Goal: Task Accomplishment & Management: Use online tool/utility

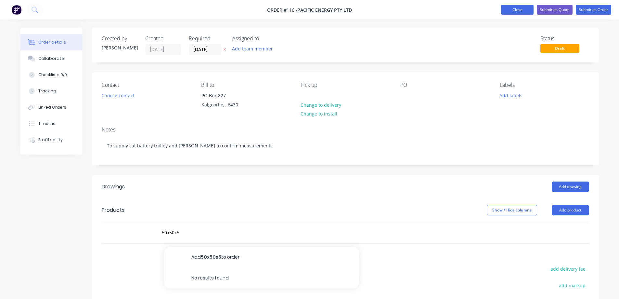
click at [514, 7] on button "Close" at bounding box center [517, 10] width 33 height 10
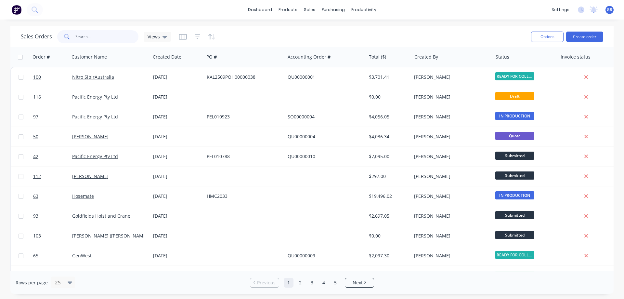
click at [89, 37] on input "text" at bounding box center [106, 36] width 63 height 13
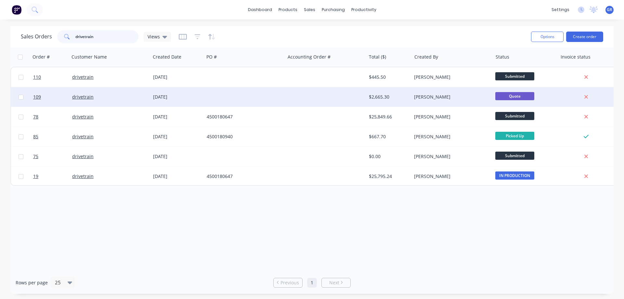
type input "drivetrain"
click at [101, 99] on div "drivetrain" at bounding box center [108, 97] width 72 height 7
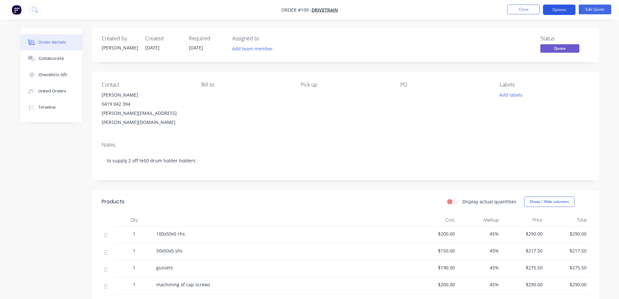
click at [558, 7] on button "Options" at bounding box center [559, 10] width 33 height 10
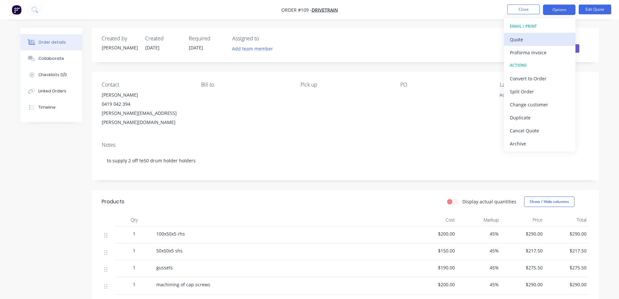
click at [526, 37] on div "Quote" at bounding box center [540, 39] width 60 height 9
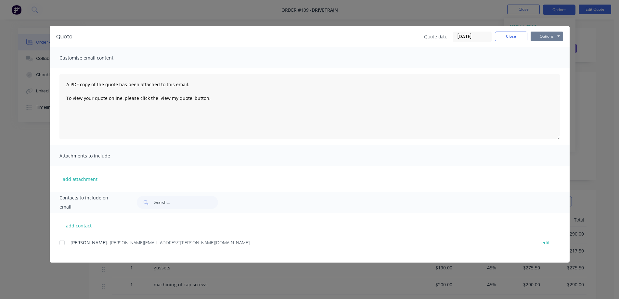
click at [553, 34] on button "Options" at bounding box center [547, 37] width 33 height 10
click at [547, 49] on button "Preview" at bounding box center [552, 48] width 42 height 11
click at [119, 56] on span "Customise email content" at bounding box center [95, 57] width 72 height 9
click at [100, 60] on span "Customise email content" at bounding box center [95, 57] width 72 height 9
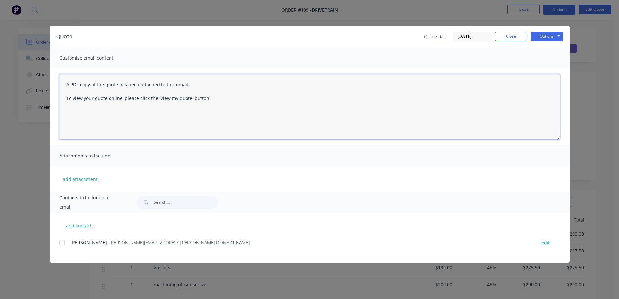
click at [65, 85] on textarea "A PDF copy of the quote has been attached to this email. To view your quote onl…" at bounding box center [309, 106] width 501 height 65
type textarea "A PDF copy of the quote has been attached to this email. To view your quote onl…"
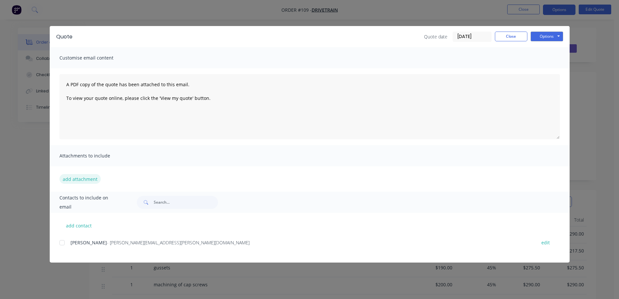
click at [79, 180] on button "add attachment" at bounding box center [79, 179] width 41 height 10
click at [513, 37] on button "Close" at bounding box center [511, 37] width 33 height 10
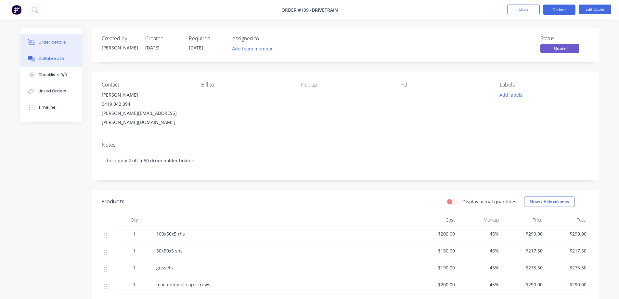
click at [55, 60] on div "Collaborate" at bounding box center [51, 59] width 26 height 6
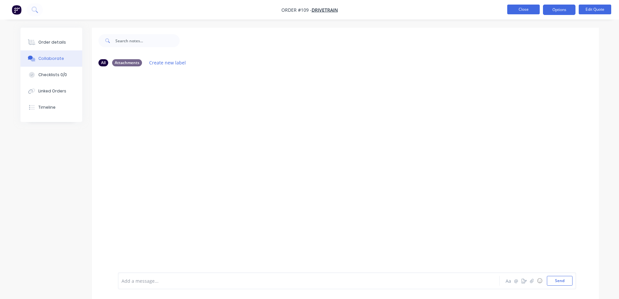
click at [515, 7] on button "Close" at bounding box center [523, 10] width 33 height 10
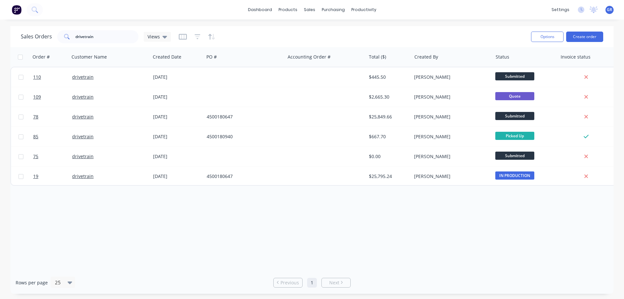
click at [347, 36] on div "Sales Orders drivetrain Views" at bounding box center [273, 37] width 505 height 16
